Goal: Task Accomplishment & Management: Use online tool/utility

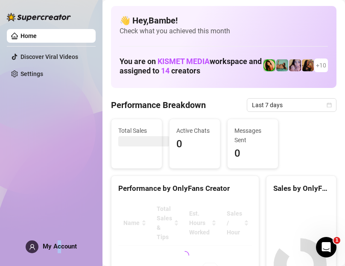
click at [59, 246] on span "My Account" at bounding box center [60, 246] width 34 height 8
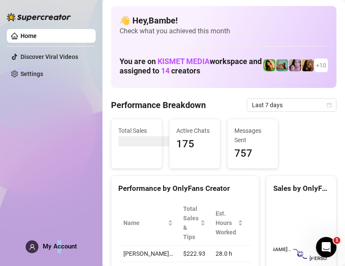
scroll to position [85, 0]
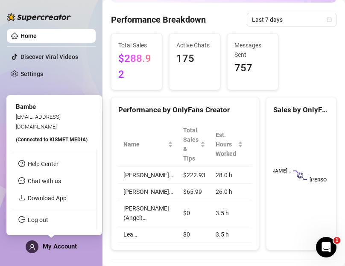
click at [43, 246] on span "My Account" at bounding box center [60, 246] width 34 height 8
click at [54, 205] on ul "Help Center Chat with us Download App Log out" at bounding box center [54, 189] width 85 height 81
click at [56, 252] on div "My Account" at bounding box center [51, 246] width 51 height 13
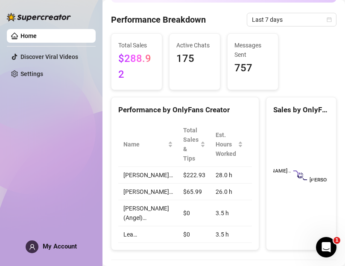
click at [55, 255] on div "Home Discover Viral Videos Settings My Account" at bounding box center [51, 129] width 89 height 258
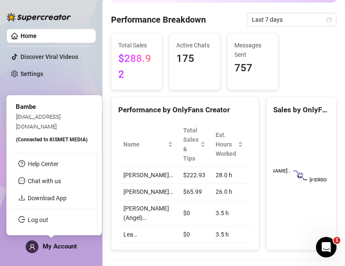
click at [58, 245] on span "My Account" at bounding box center [60, 246] width 34 height 8
click at [54, 201] on link "Download App" at bounding box center [47, 198] width 39 height 7
